Goal: Task Accomplishment & Management: Use online tool/utility

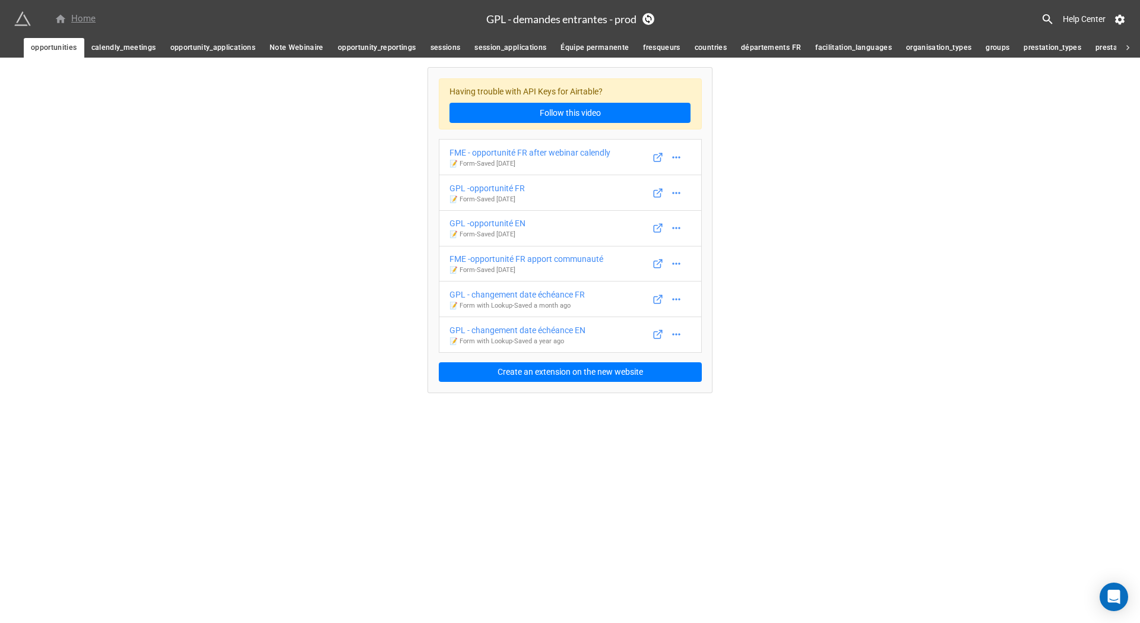
click at [74, 16] on div "Home" at bounding box center [75, 19] width 41 height 14
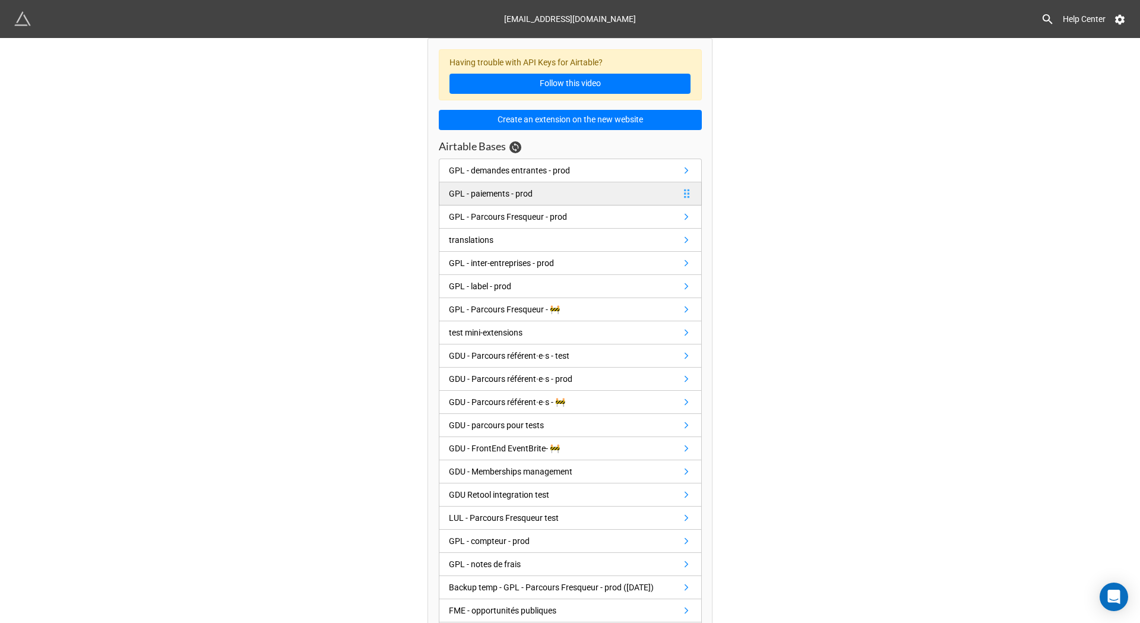
click at [508, 197] on div "GPL - paiements - prod" at bounding box center [491, 193] width 84 height 13
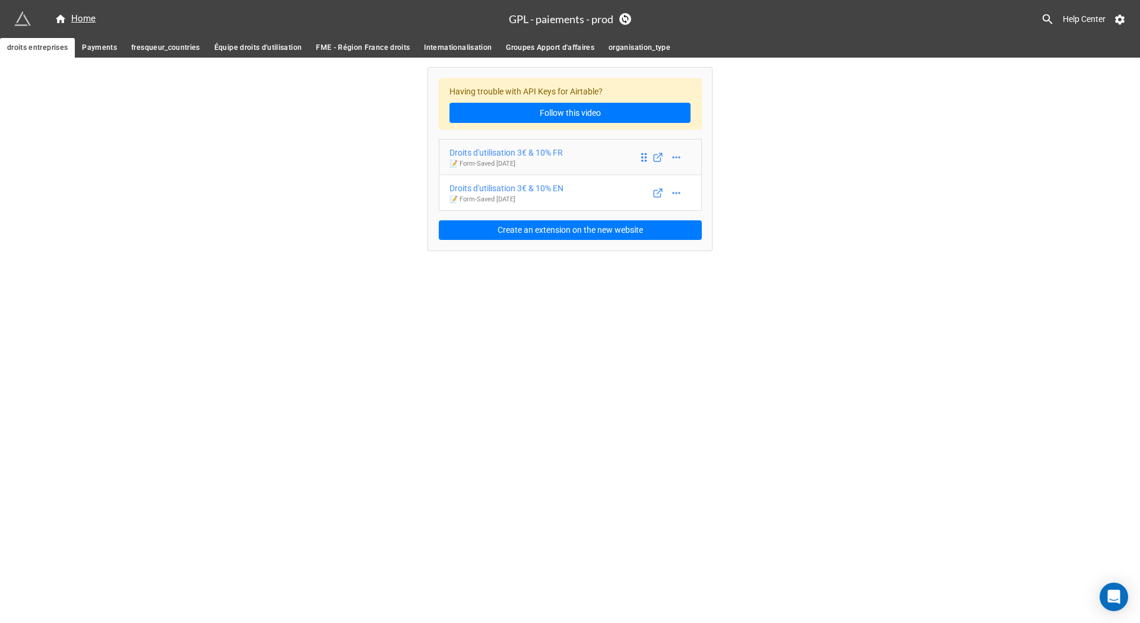
click at [524, 157] on div "Droits d'utilisation 3€ & 10% FR" at bounding box center [506, 152] width 113 height 13
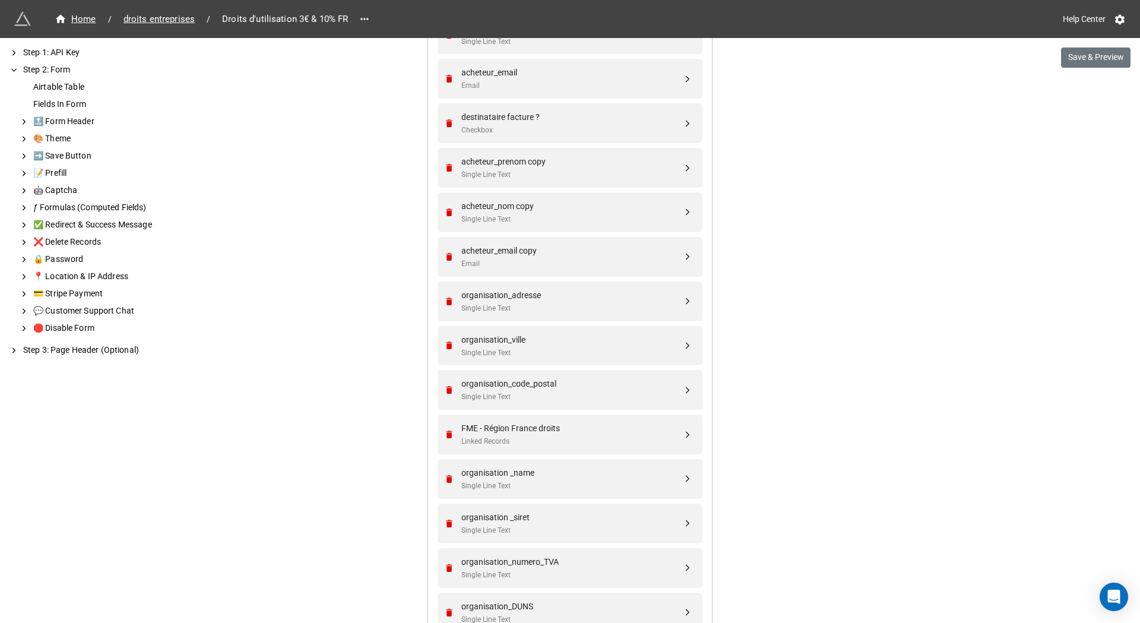
scroll to position [1544, 0]
click at [129, 226] on div "✅ Redirect & Success Message" at bounding box center [110, 225] width 159 height 12
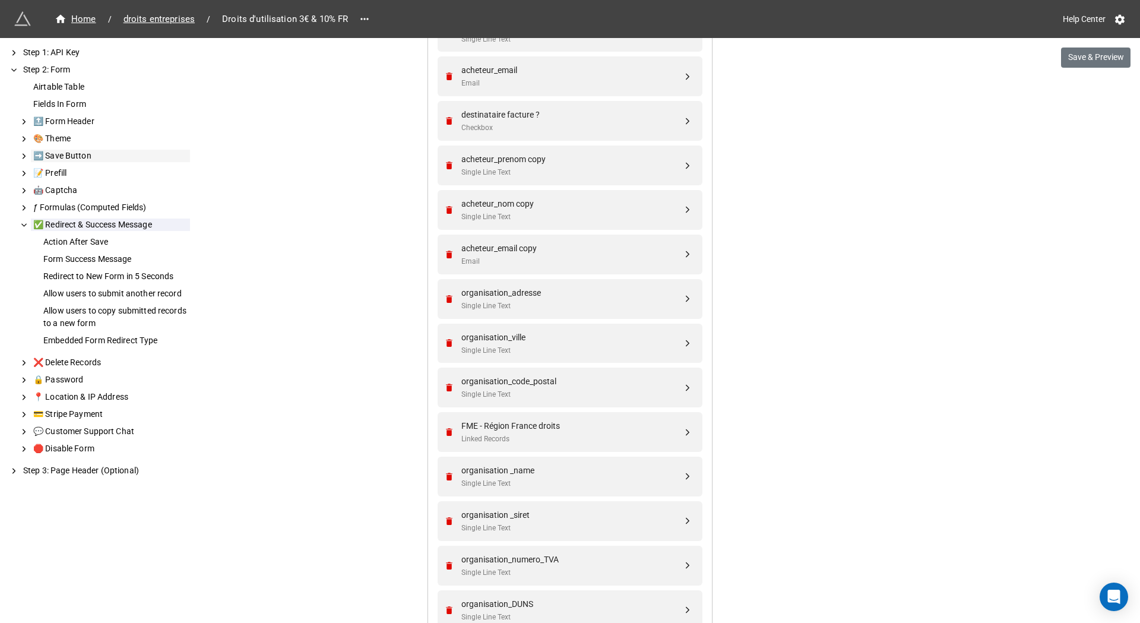
click at [72, 158] on div "➡️ Save Button" at bounding box center [110, 156] width 159 height 12
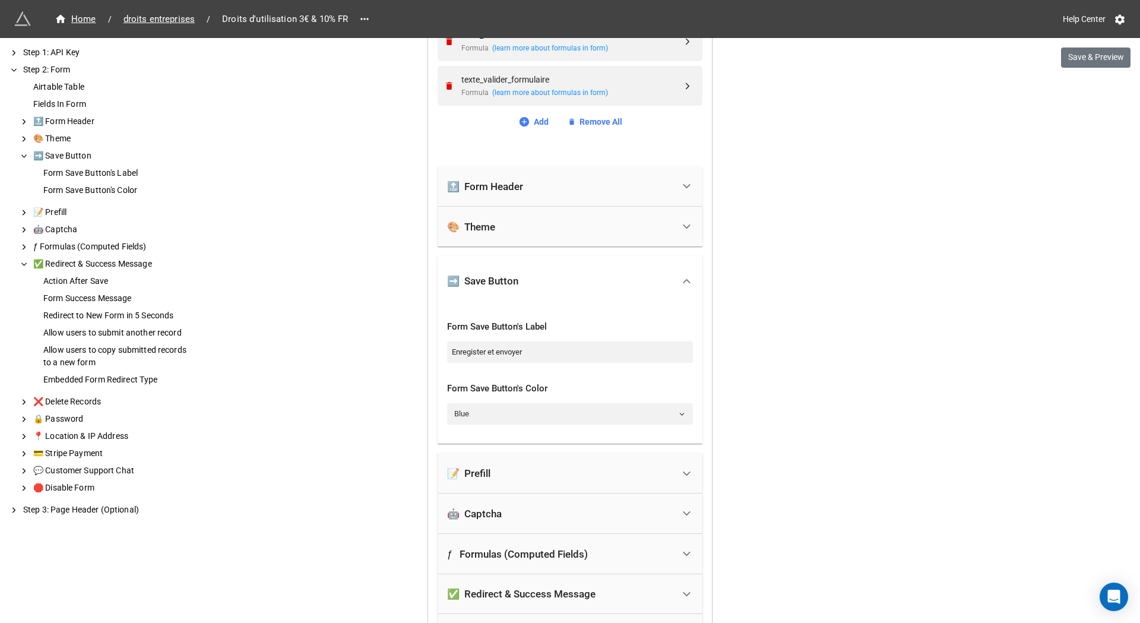
scroll to position [2758, 0]
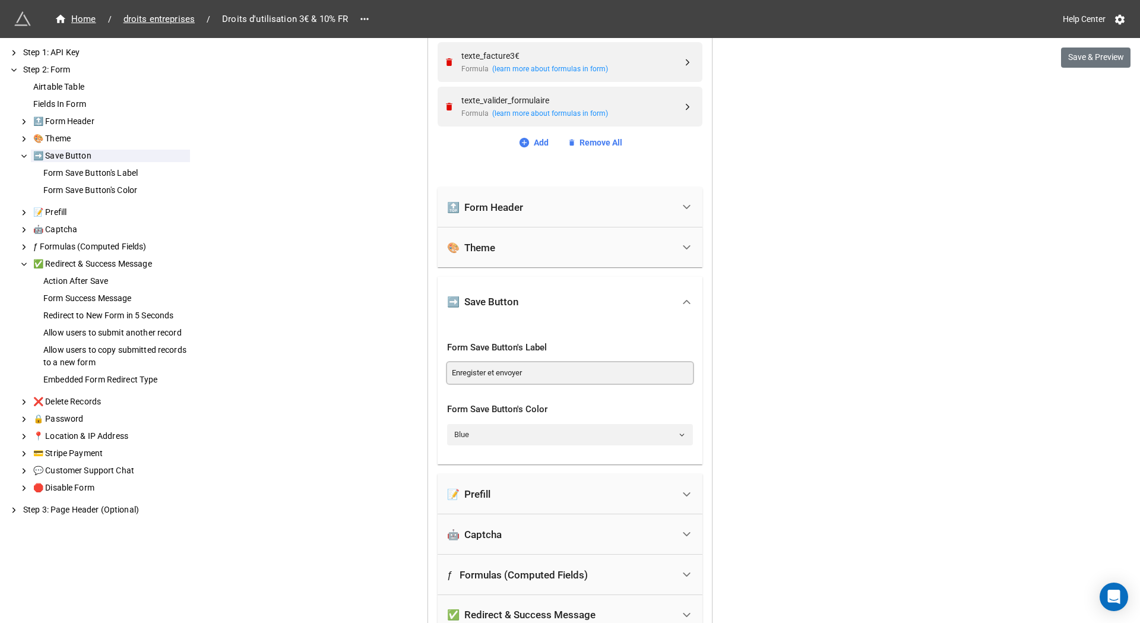
drag, startPoint x: 540, startPoint y: 374, endPoint x: 389, endPoint y: 374, distance: 150.8
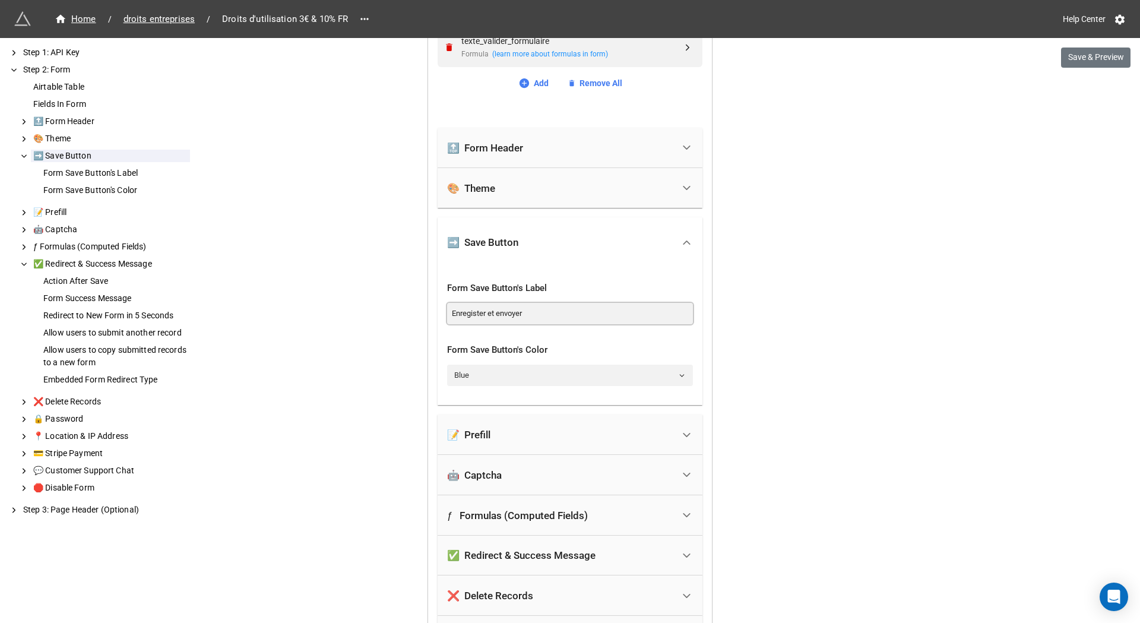
scroll to position [3174, 0]
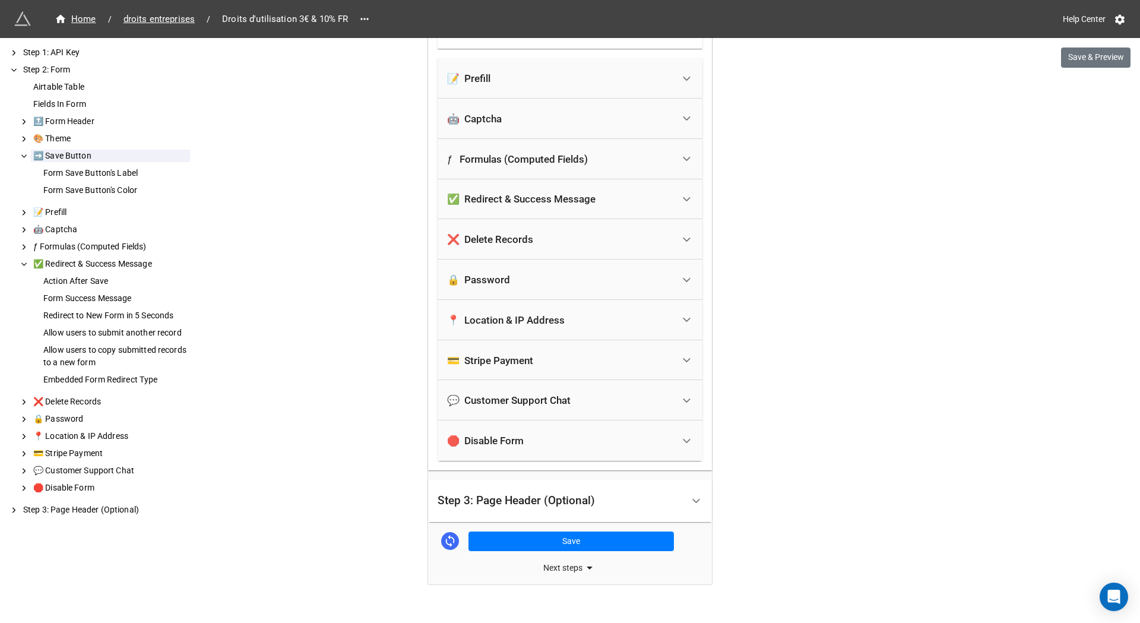
click at [535, 204] on div "✅ Redirect & Success Message" at bounding box center [521, 199] width 148 height 12
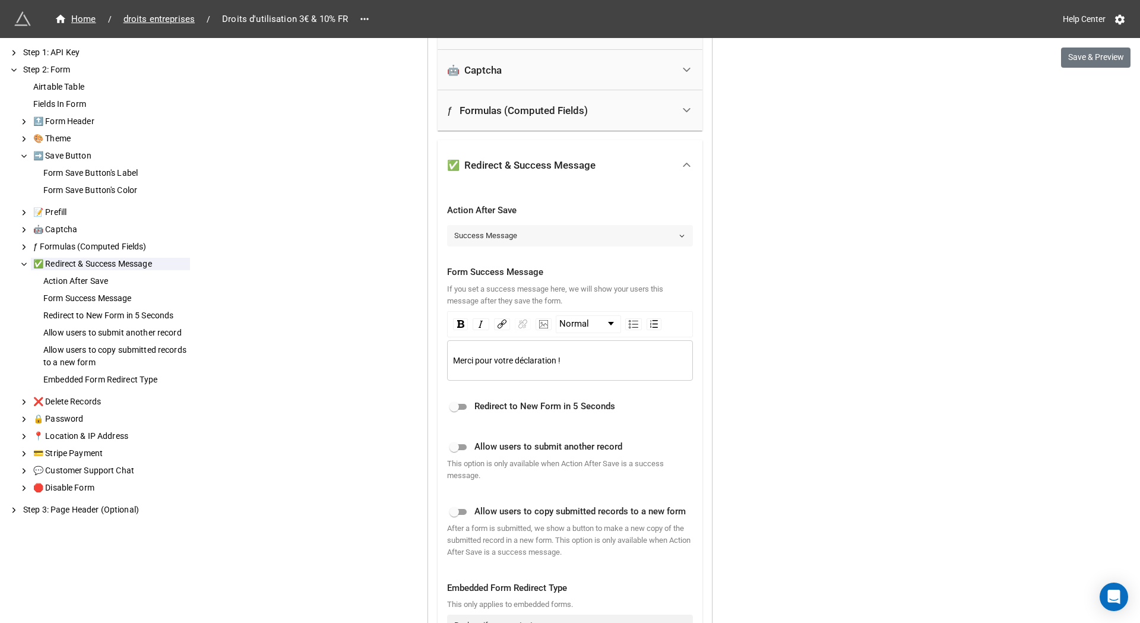
click at [542, 233] on link "Success Message" at bounding box center [570, 235] width 246 height 21
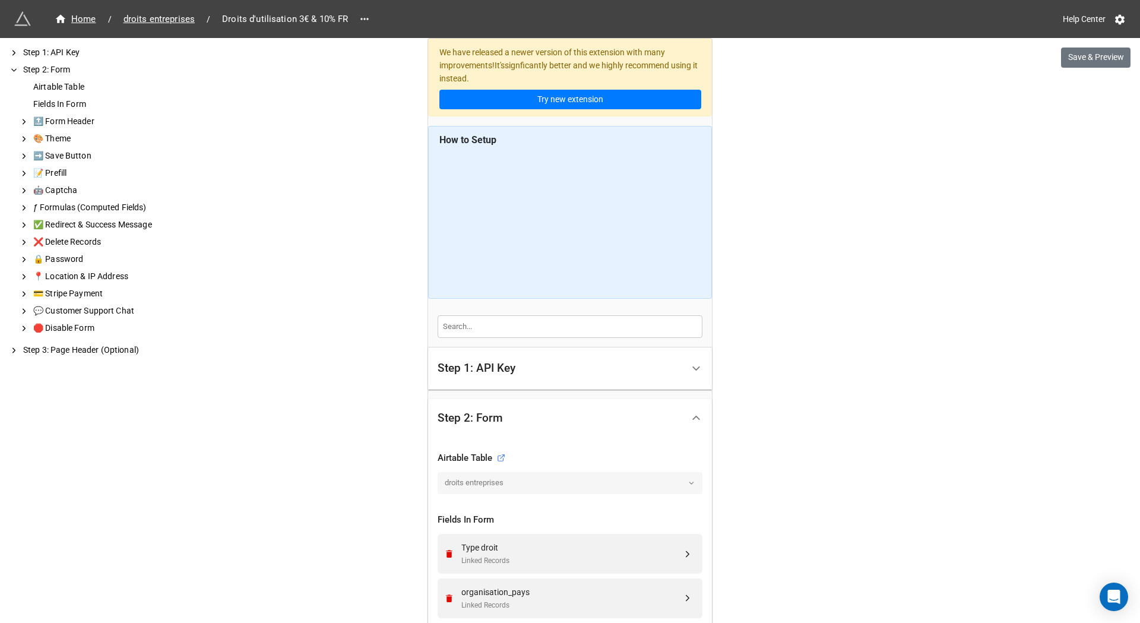
scroll to position [534, 0]
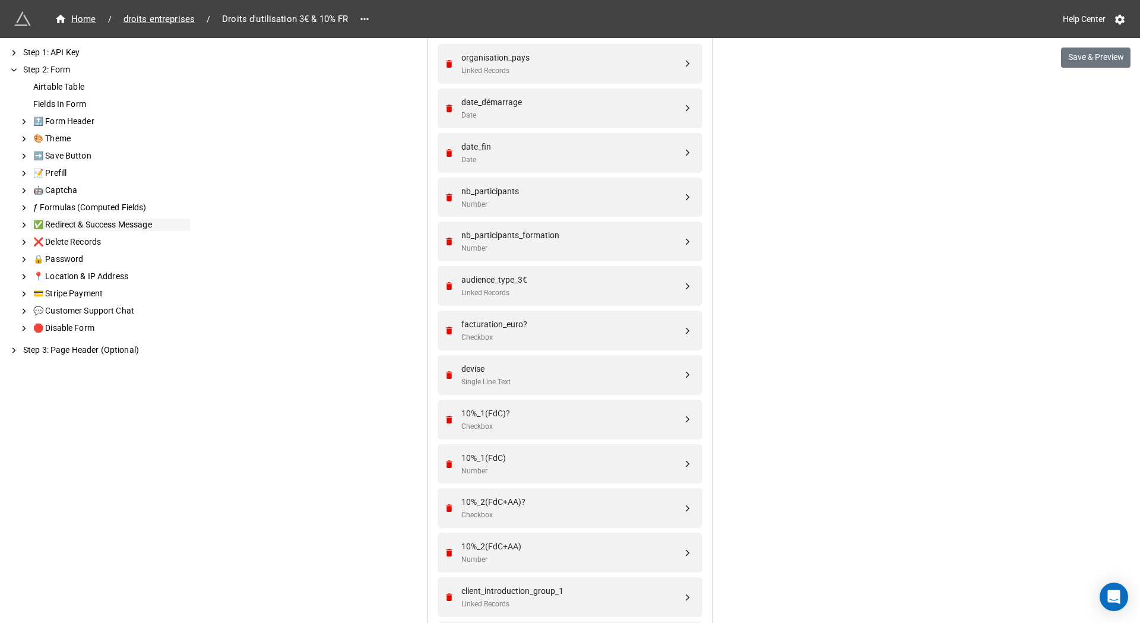
click at [69, 222] on div "✅ Redirect & Success Message" at bounding box center [110, 225] width 159 height 12
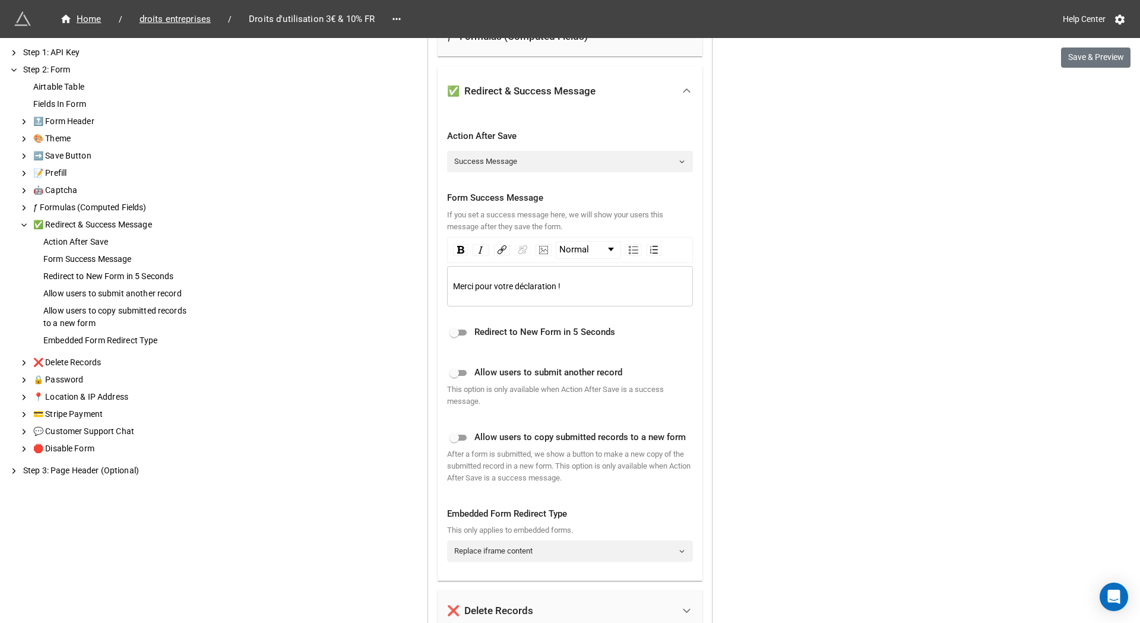
scroll to position [3143, 0]
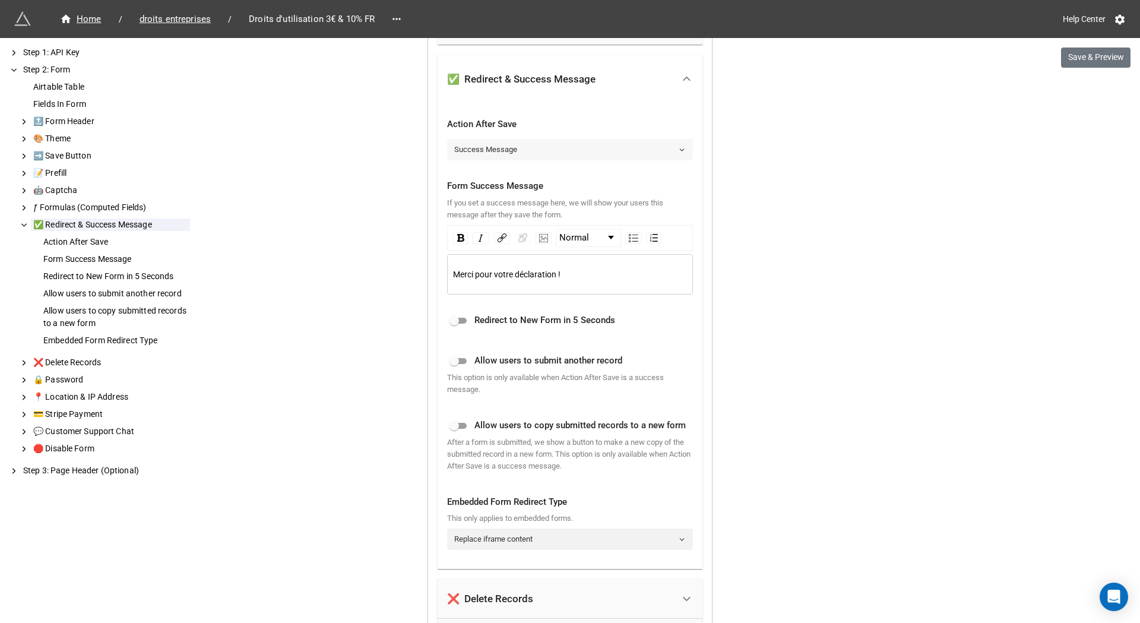
click at [521, 159] on link "Success Message" at bounding box center [570, 149] width 246 height 21
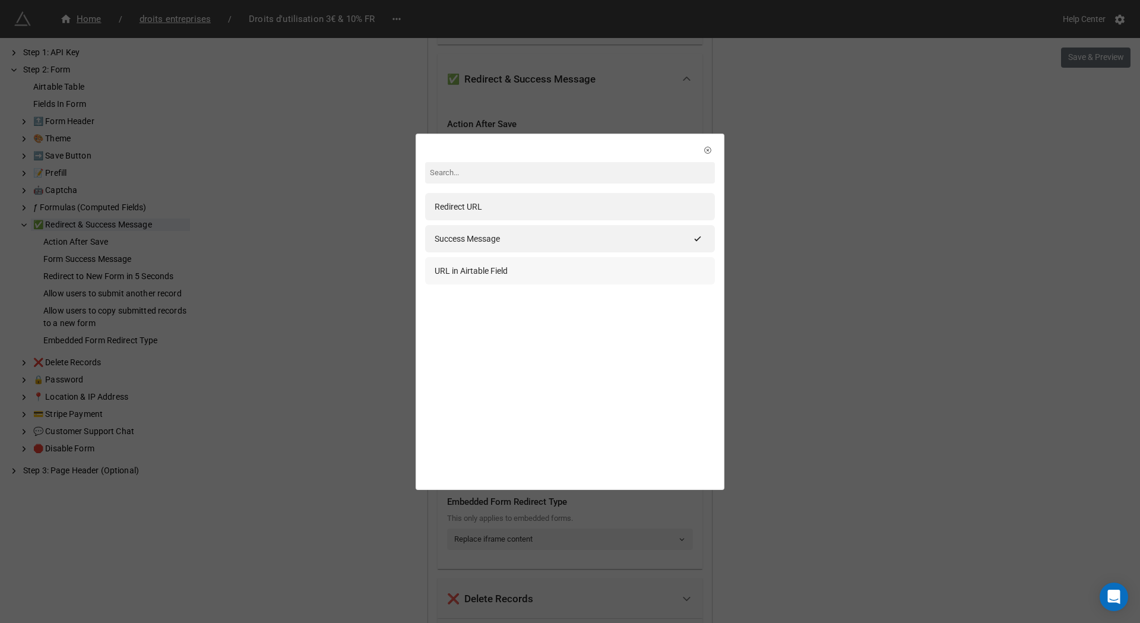
click at [502, 260] on div "URL in Airtable Field" at bounding box center [570, 270] width 290 height 27
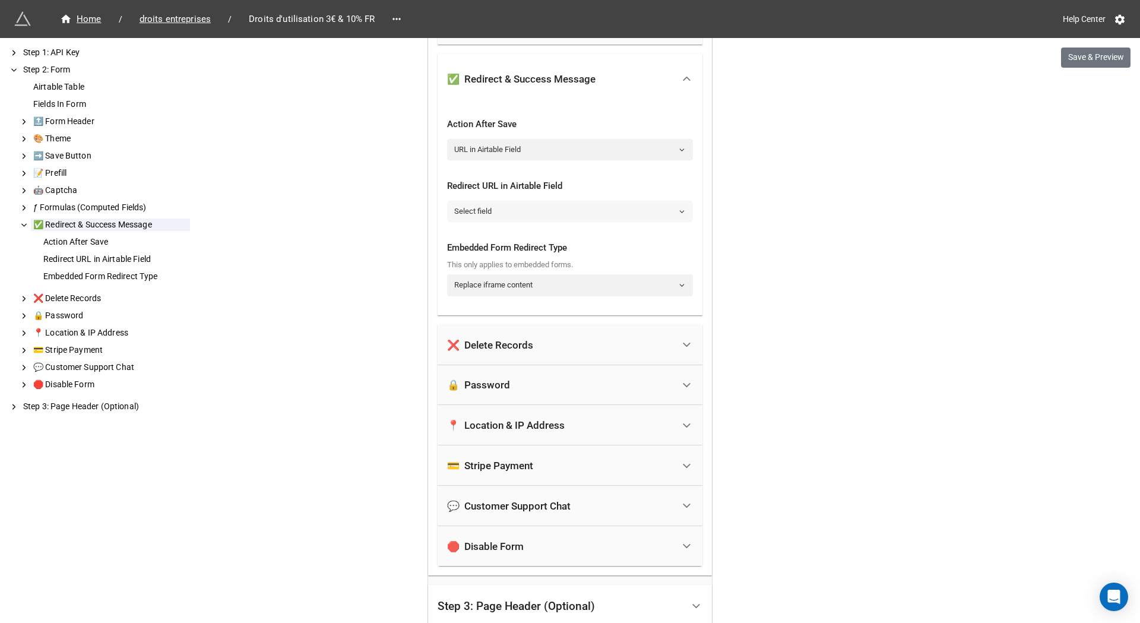
click at [522, 213] on link "Select field" at bounding box center [570, 211] width 246 height 21
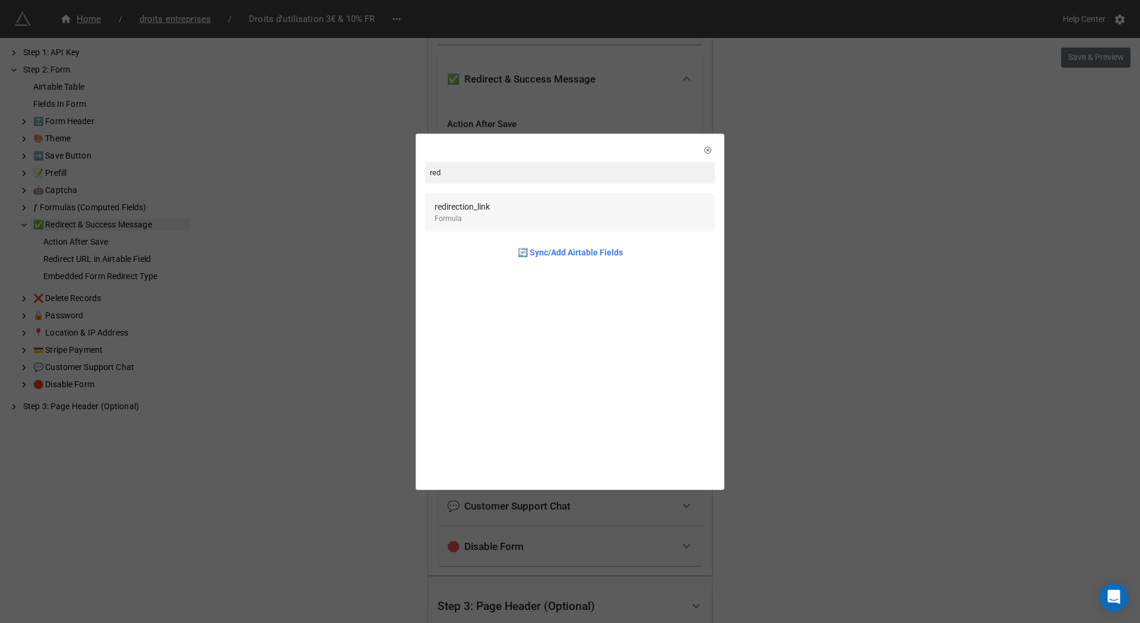
type input "red"
click at [457, 221] on div "Formula" at bounding box center [462, 218] width 55 height 11
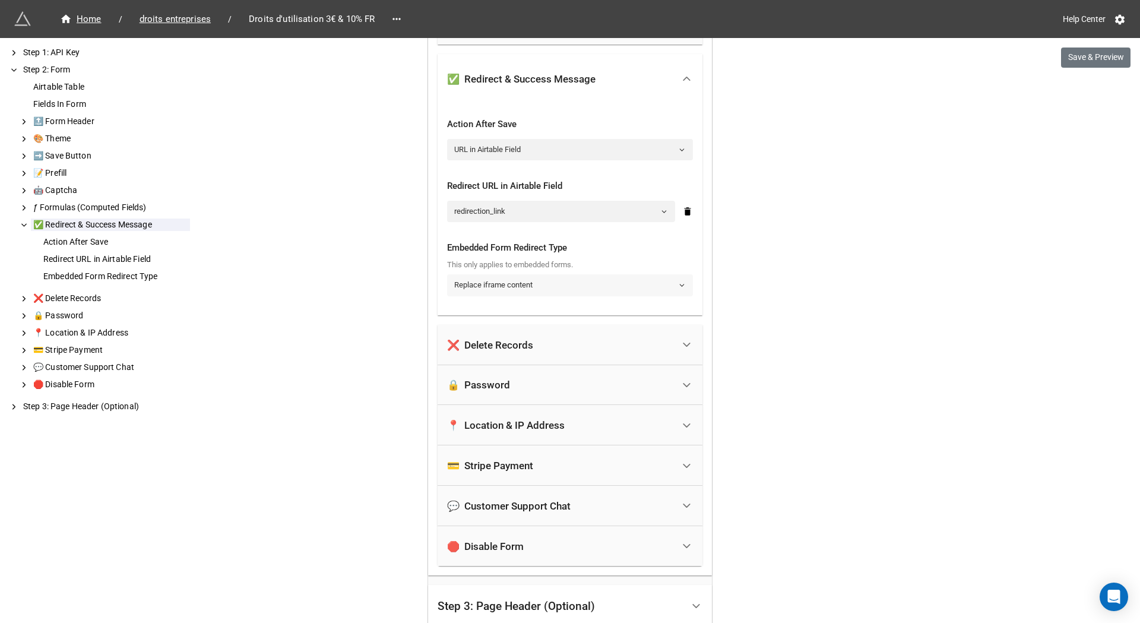
click at [518, 280] on link "Replace iframe content" at bounding box center [570, 284] width 246 height 21
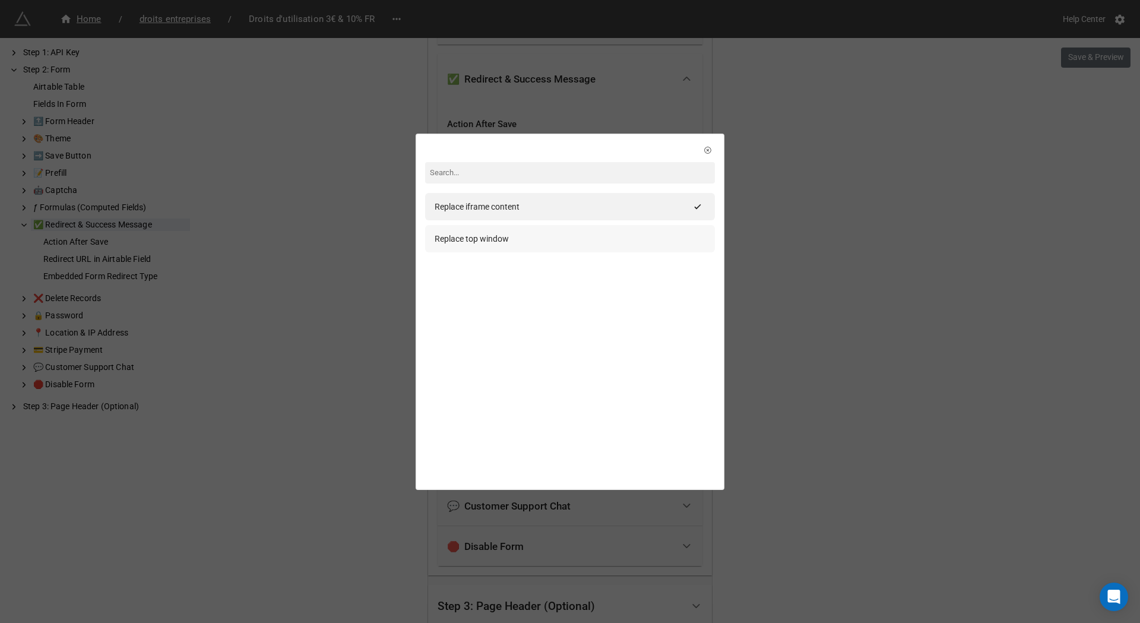
click at [565, 248] on div "Replace top window" at bounding box center [570, 238] width 290 height 27
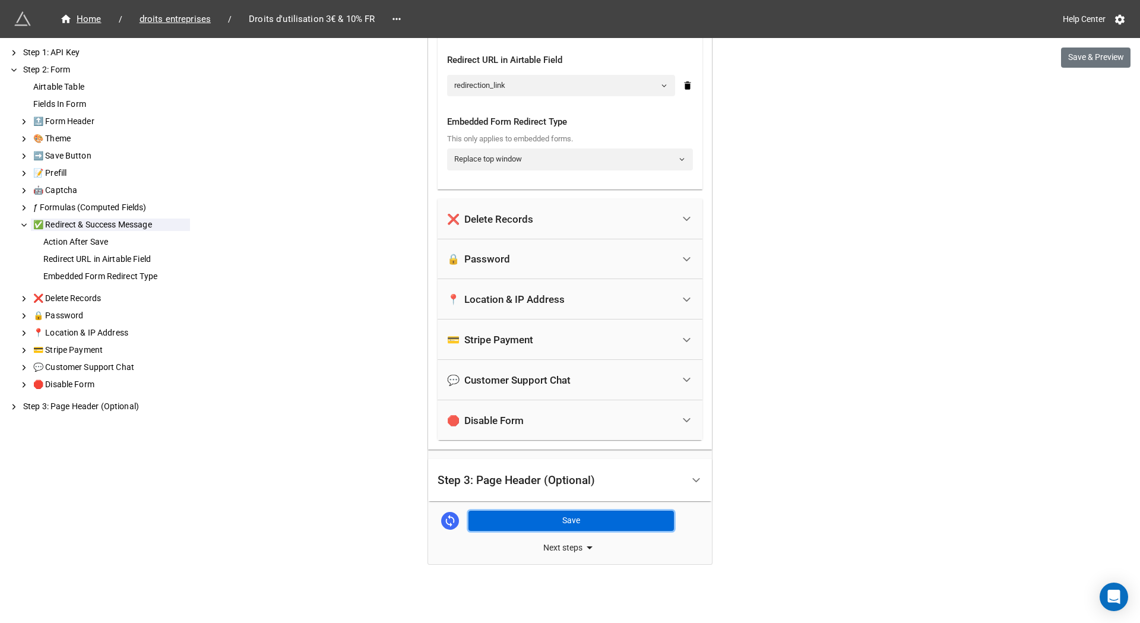
click at [582, 515] on button "Save" at bounding box center [571, 521] width 205 height 20
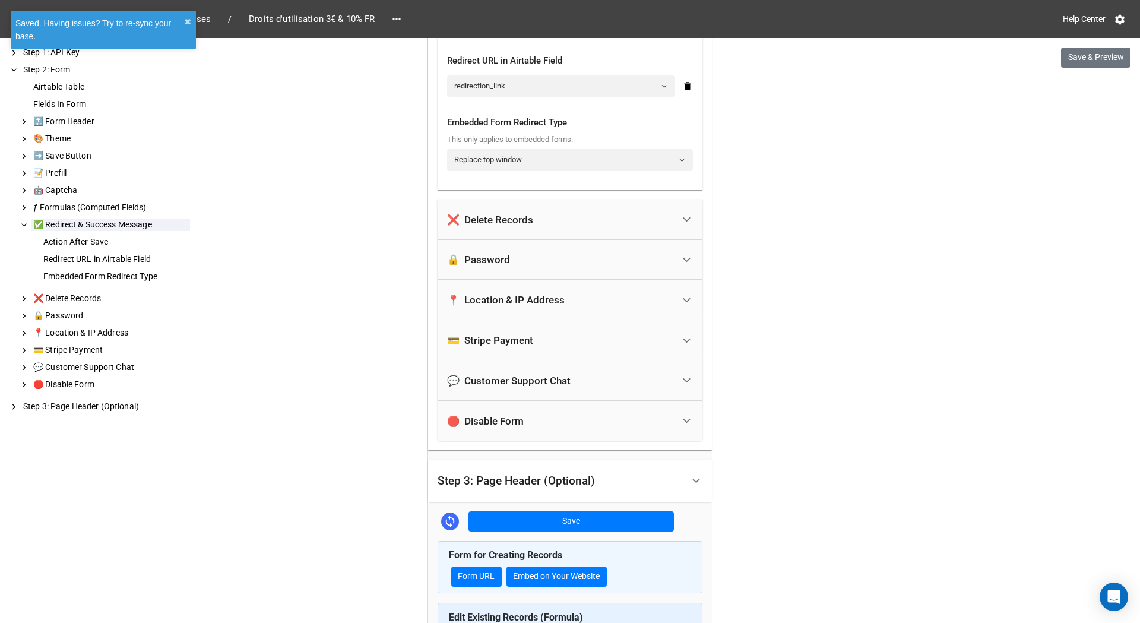
scroll to position [3268, 0]
